Goal: Check status: Check status

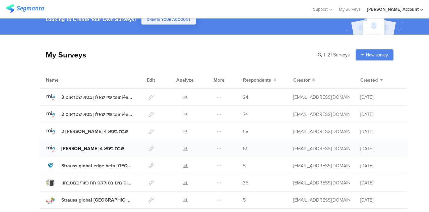
scroll to position [67, 0]
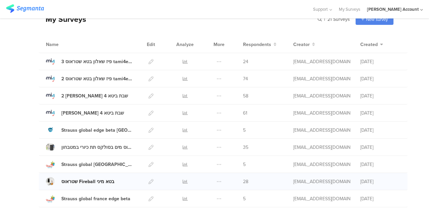
click at [100, 181] on div "שטראוס Fireball בטא מיני" at bounding box center [87, 181] width 53 height 7
click at [183, 181] on icon at bounding box center [185, 181] width 5 height 5
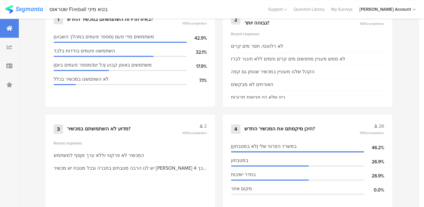
scroll to position [335, 0]
